Goal: Information Seeking & Learning: Learn about a topic

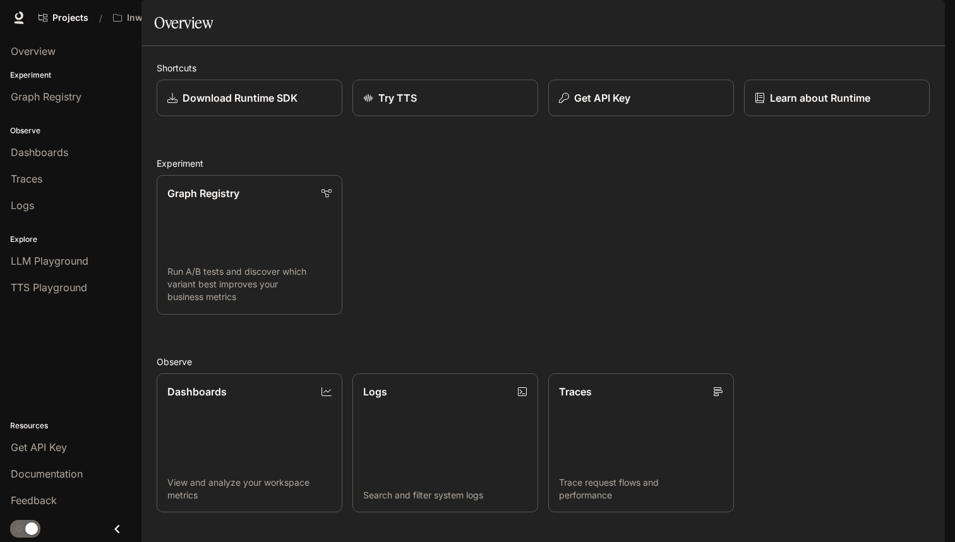
click at [71, 477] on span "Documentation" at bounding box center [47, 473] width 72 height 15
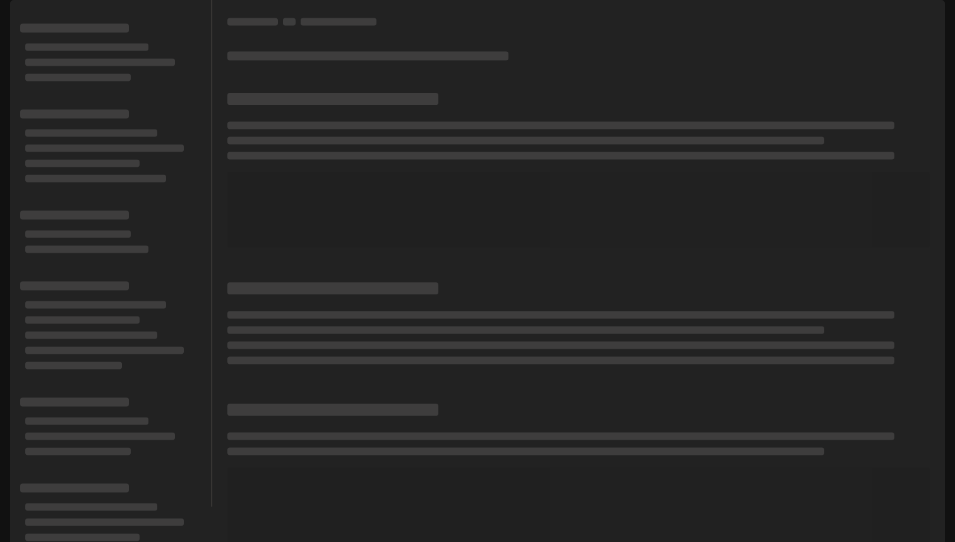
click at [649, 39] on div at bounding box center [578, 253] width 732 height 506
click at [658, 42] on div at bounding box center [578, 253] width 732 height 506
click at [575, 28] on div at bounding box center [578, 21] width 702 height 13
click at [588, 15] on div "Projects / Inworld AI Demos" at bounding box center [360, 17] width 655 height 25
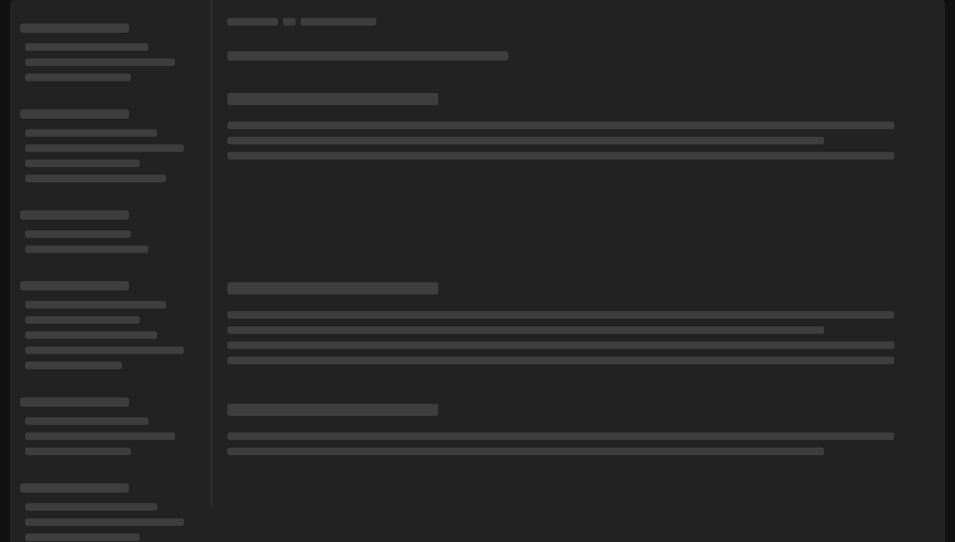
click at [570, 23] on div "Projects / Inworld AI Demos" at bounding box center [360, 17] width 655 height 25
